Goal: Find specific page/section: Find specific page/section

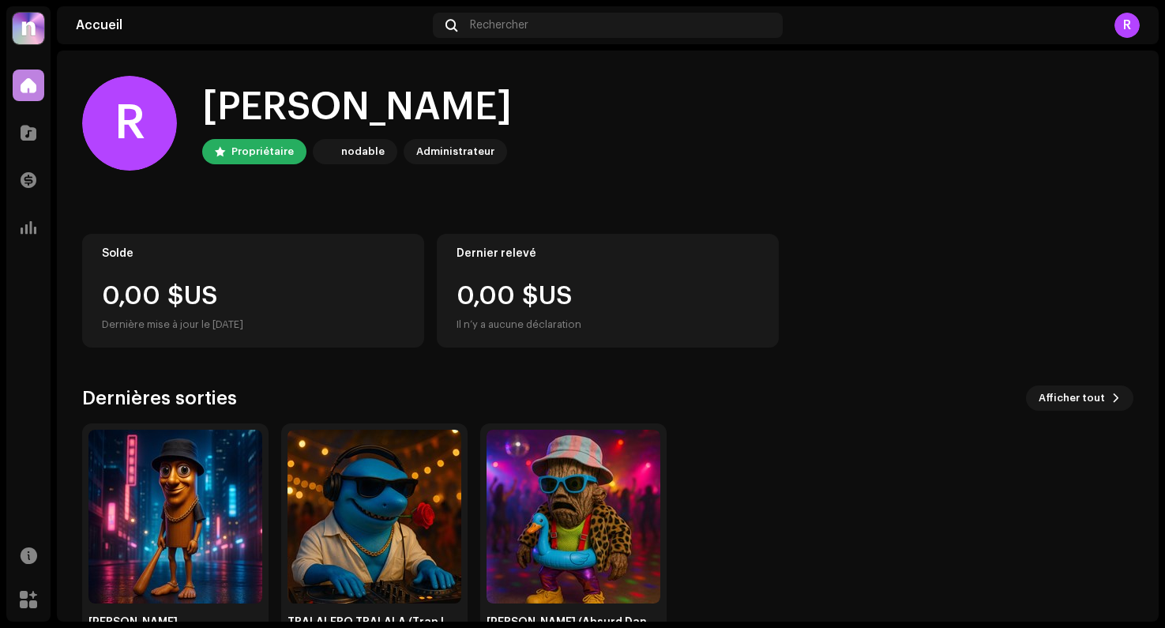
scroll to position [0, 47]
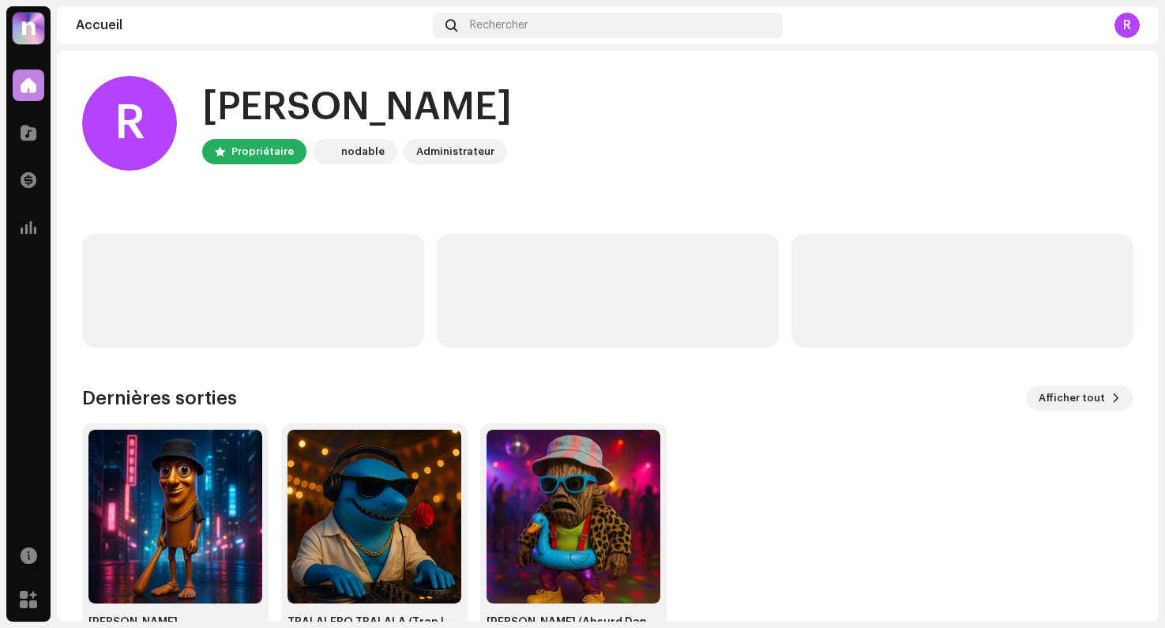
scroll to position [54, 0]
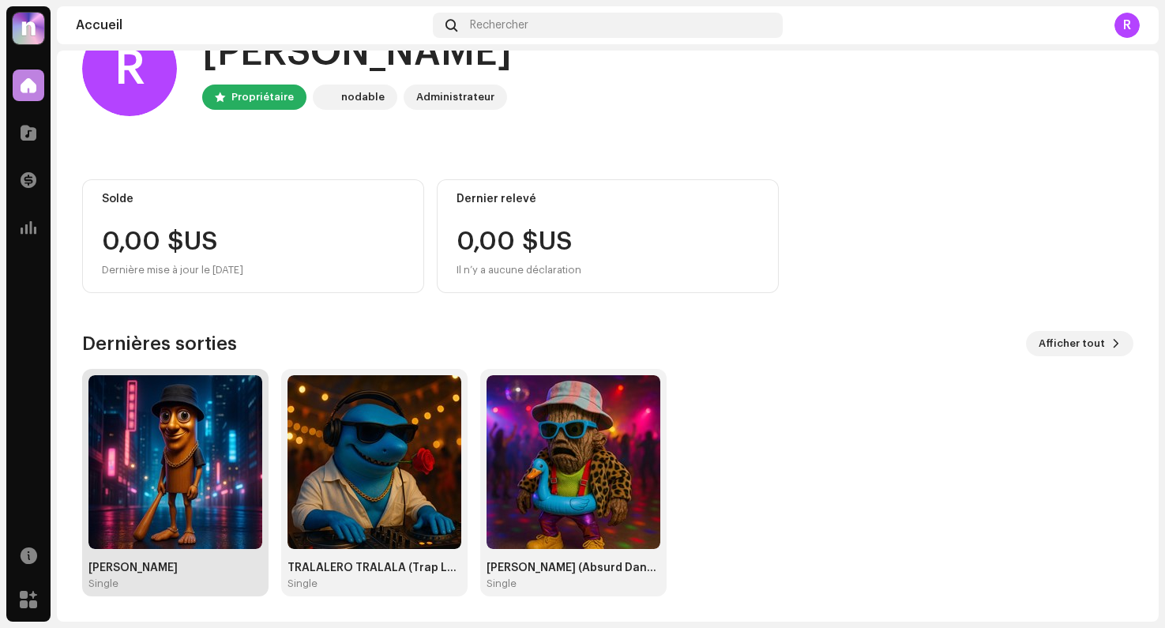
click at [156, 493] on img at bounding box center [175, 462] width 174 height 174
